Goal: Information Seeking & Learning: Learn about a topic

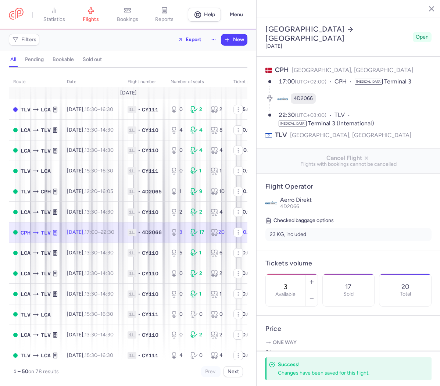
select select "hours"
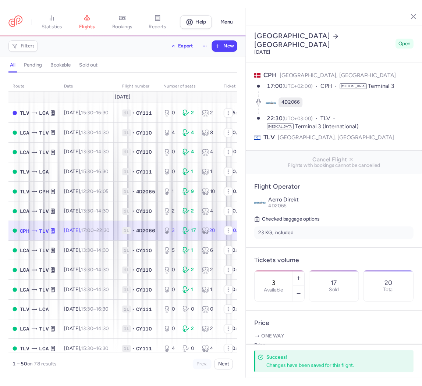
scroll to position [82, 0]
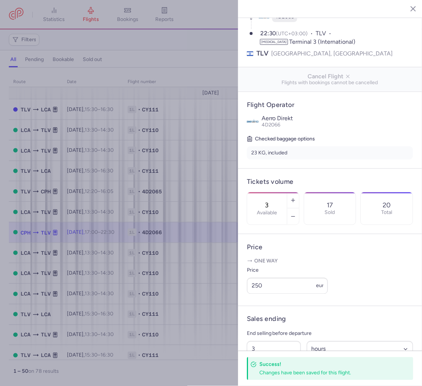
click at [406, 10] on icon "button" at bounding box center [407, 8] width 7 height 7
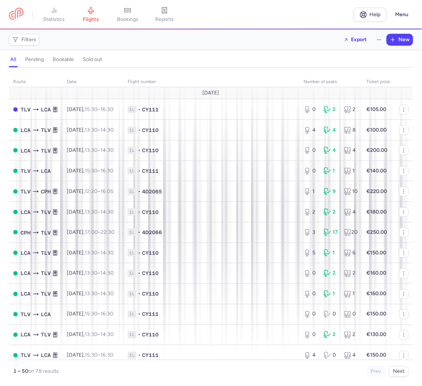
click at [325, 75] on div "route date Flight number number of seats Ticket price August 25 TLV LCA Tue, 12…" at bounding box center [211, 224] width 404 height 305
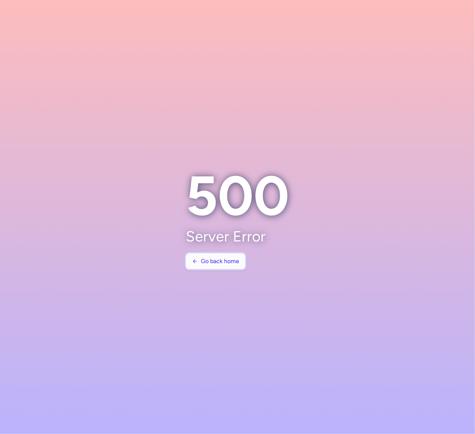
click at [219, 263] on span "Go back home" at bounding box center [220, 261] width 38 height 7
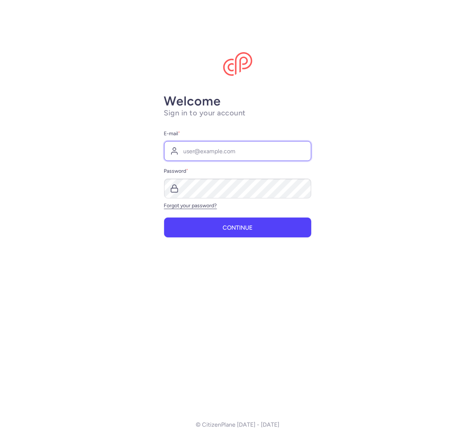
click at [210, 156] on input "E-mail *" at bounding box center [237, 151] width 147 height 20
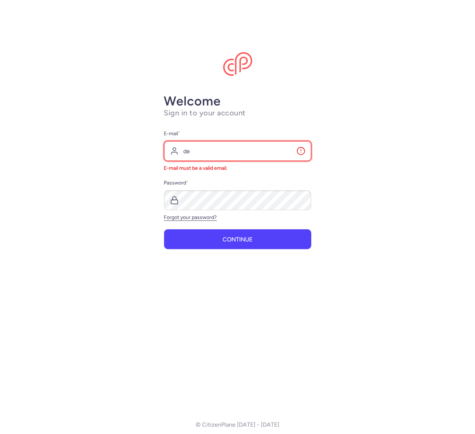
type input "deyvi@ktair.net"
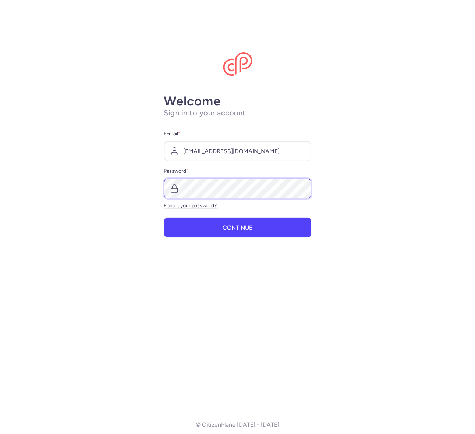
click at [164, 218] on button "Continue" at bounding box center [237, 228] width 147 height 20
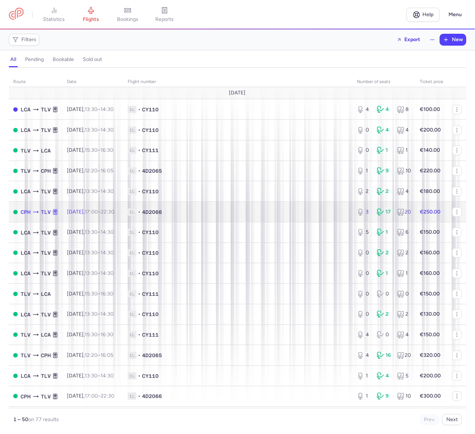
click at [260, 214] on span "1L • 4D2066" at bounding box center [238, 212] width 220 height 7
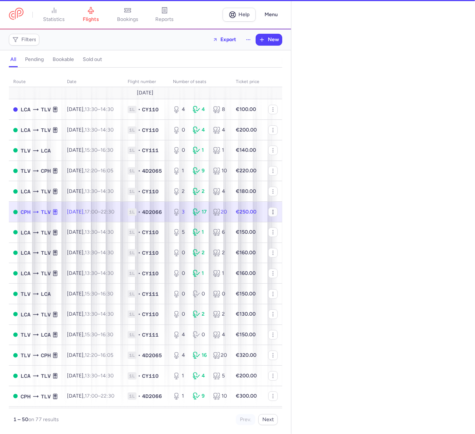
select select "hours"
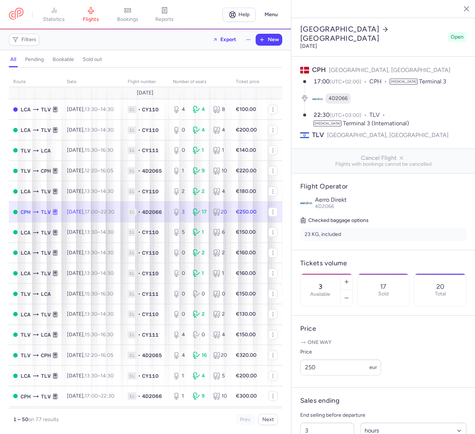
click at [459, 6] on icon "button" at bounding box center [460, 8] width 7 height 7
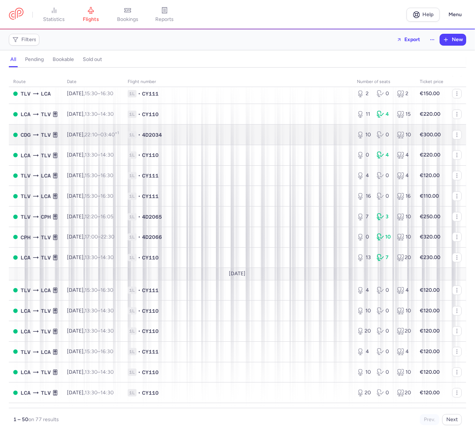
scroll to position [414, 0]
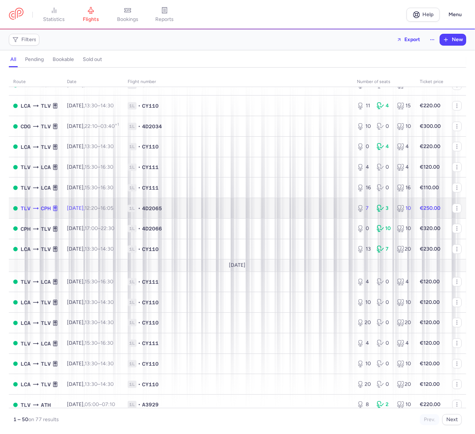
click at [294, 205] on td "1L • 4D2065" at bounding box center [237, 208] width 229 height 21
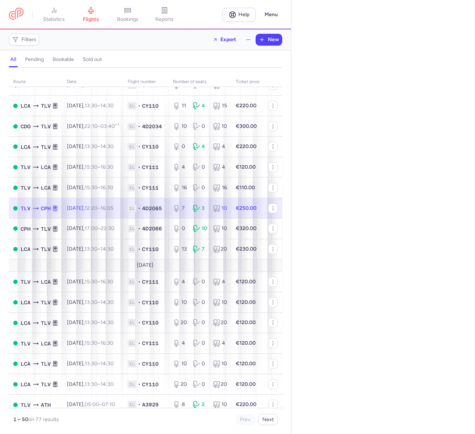
select select "hours"
